Goal: Task Accomplishment & Management: Use online tool/utility

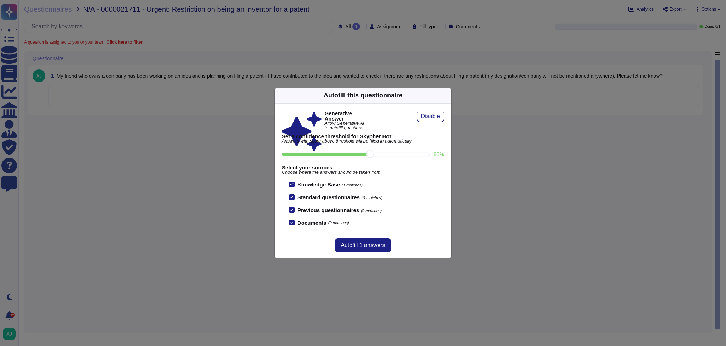
click at [263, 37] on div "Autofill this questionnaire Generative Answer Allow Generative AI to autofill q…" at bounding box center [363, 173] width 726 height 346
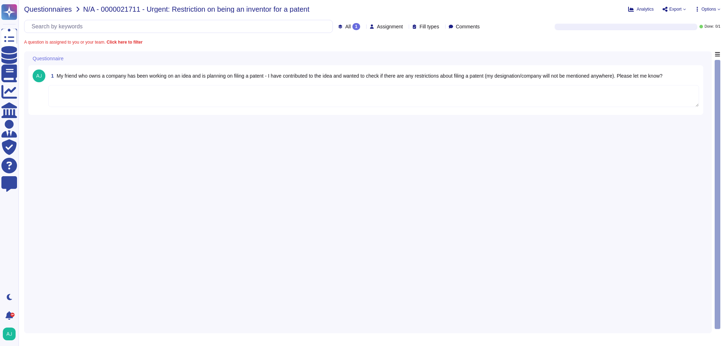
click at [47, 11] on span "Questionnaires" at bounding box center [48, 9] width 48 height 7
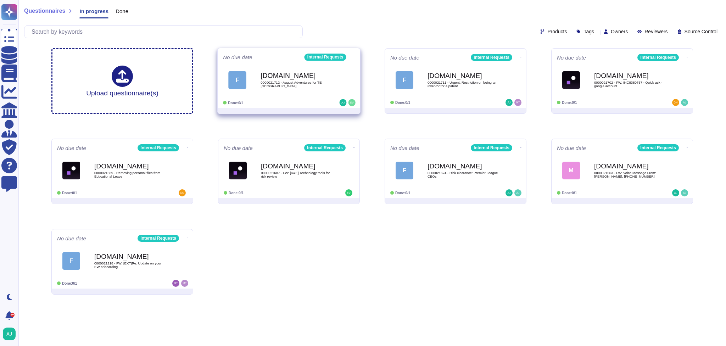
click at [348, 79] on span "F [DOMAIN_NAME] 0000021712 - August Adventures for TE [GEOGRAPHIC_DATA]" at bounding box center [289, 80] width 132 height 29
